Goal: Information Seeking & Learning: Understand process/instructions

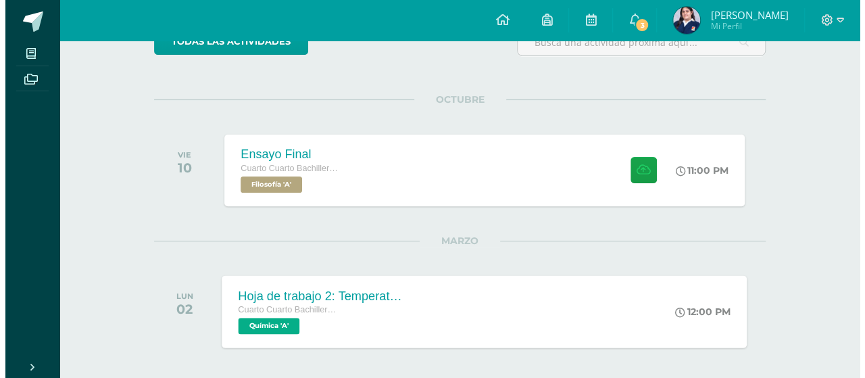
scroll to position [135, 0]
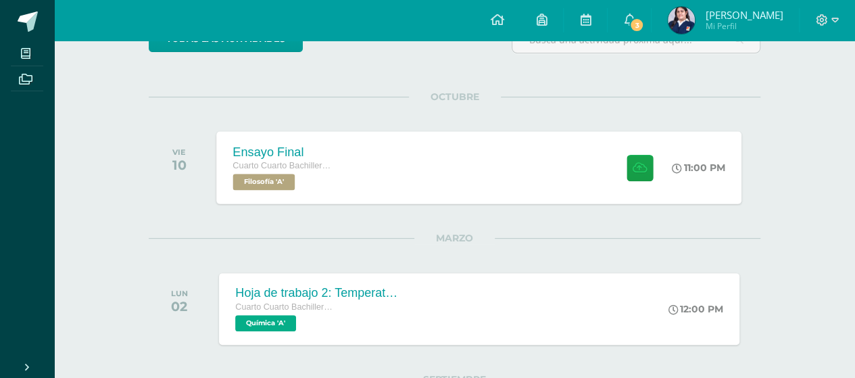
click at [380, 195] on div "Ensayo Final Cuarto Cuarto Bachillerato en Ciencias y Letras con Orientación en…" at bounding box center [479, 167] width 525 height 72
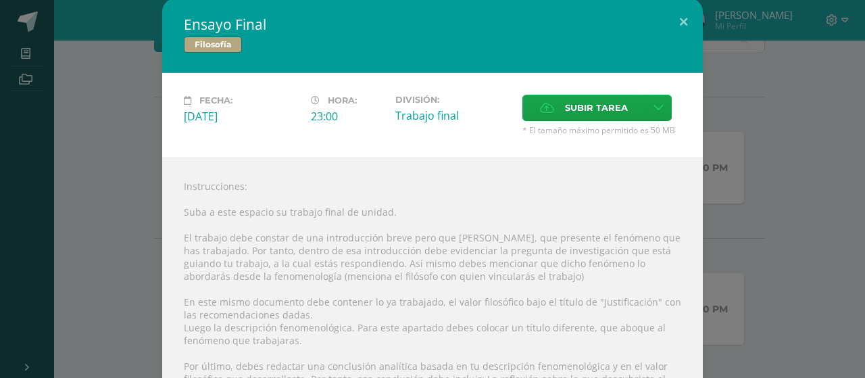
drag, startPoint x: 247, startPoint y: 253, endPoint x: 268, endPoint y: 253, distance: 21.6
drag, startPoint x: 303, startPoint y: 250, endPoint x: 332, endPoint y: 249, distance: 29.7
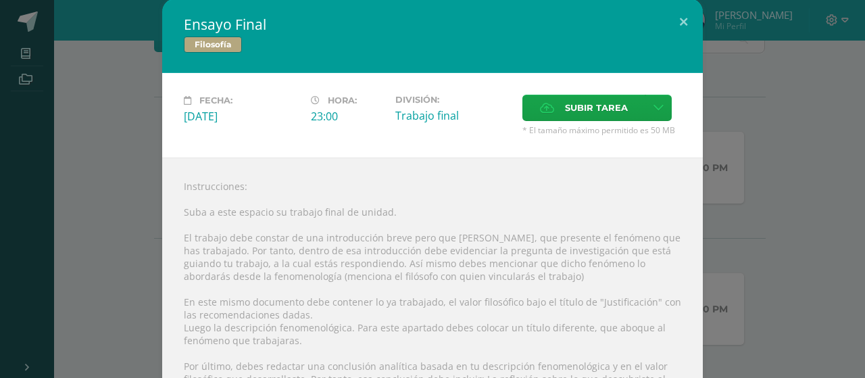
drag, startPoint x: 475, startPoint y: 242, endPoint x: 488, endPoint y: 242, distance: 12.8
drag, startPoint x: 459, startPoint y: 244, endPoint x: 619, endPoint y: 248, distance: 160.2
drag, startPoint x: 617, startPoint y: 273, endPoint x: 545, endPoint y: 271, distance: 72.3
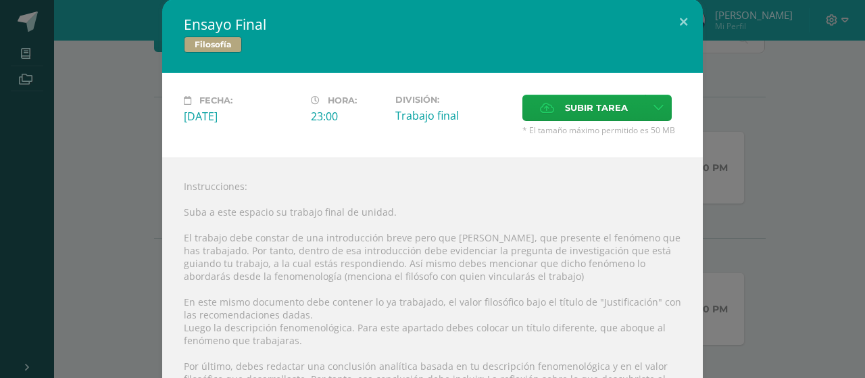
drag, startPoint x: 289, startPoint y: 263, endPoint x: 310, endPoint y: 266, distance: 21.2
drag, startPoint x: 357, startPoint y: 259, endPoint x: 380, endPoint y: 263, distance: 22.7
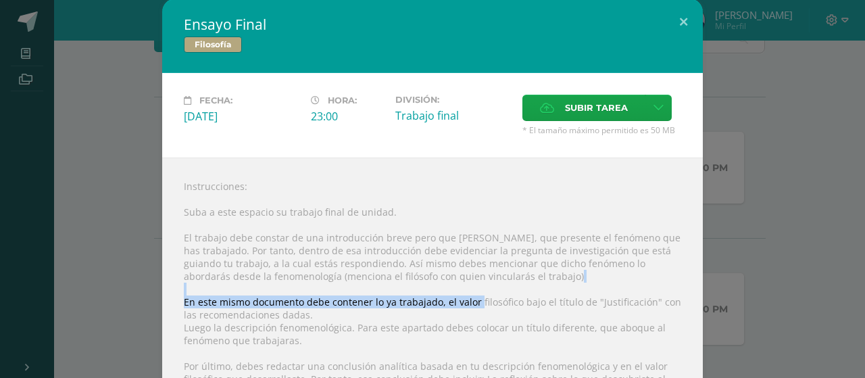
drag, startPoint x: 493, startPoint y: 288, endPoint x: 442, endPoint y: 280, distance: 52.0
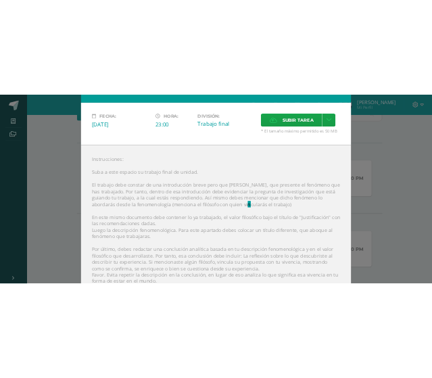
scroll to position [135, 0]
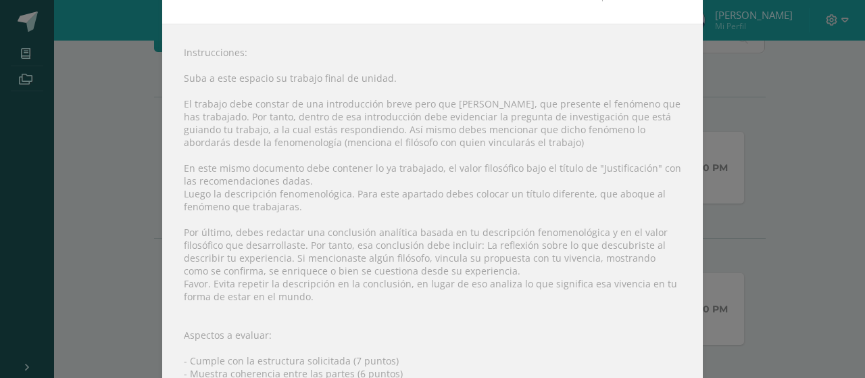
click at [279, 121] on div "Instrucciones: Suba a este espacio su trabajo final de unidad. El trabajo debe …" at bounding box center [432, 278] width 540 height 509
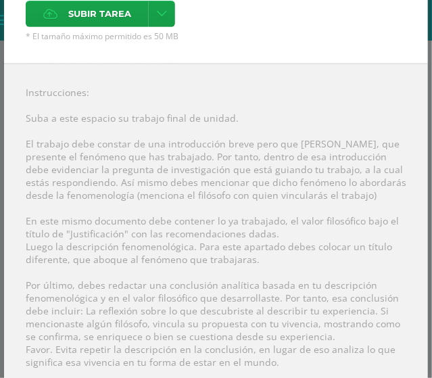
click at [308, 126] on div "Instrucciones: Suba a este espacio su trabajo final de unidad. El trabajo debe …" at bounding box center [216, 330] width 424 height 534
